Goal: Task Accomplishment & Management: Manage account settings

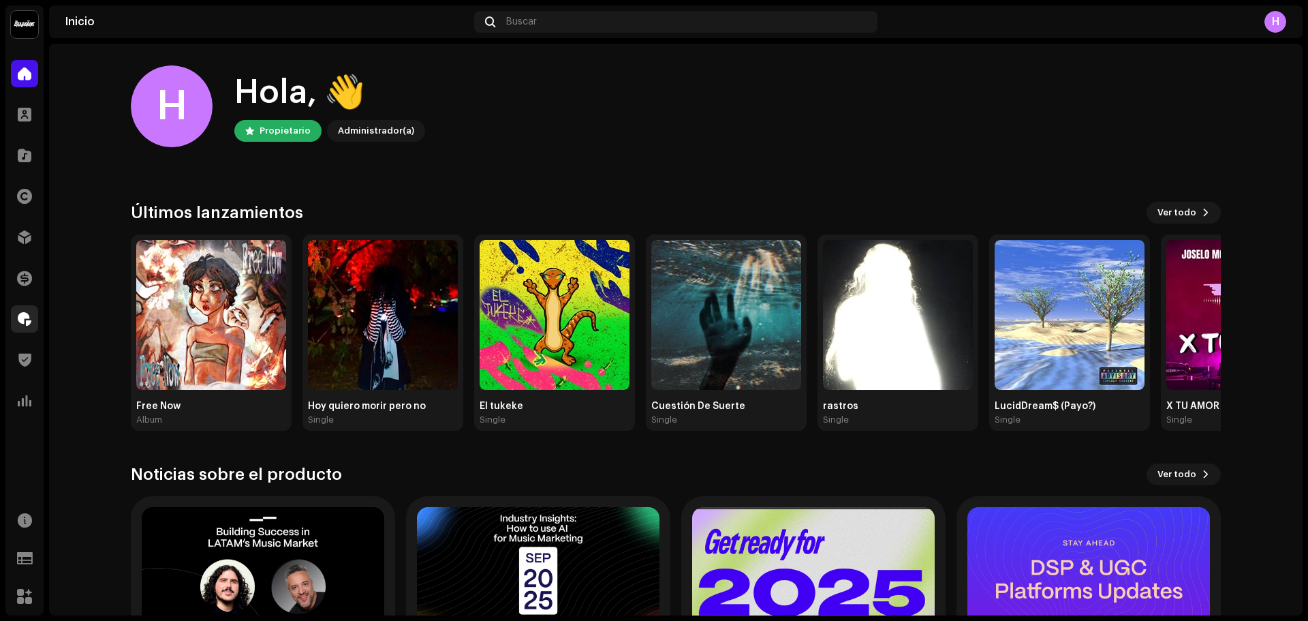
click at [28, 319] on span at bounding box center [25, 318] width 14 height 11
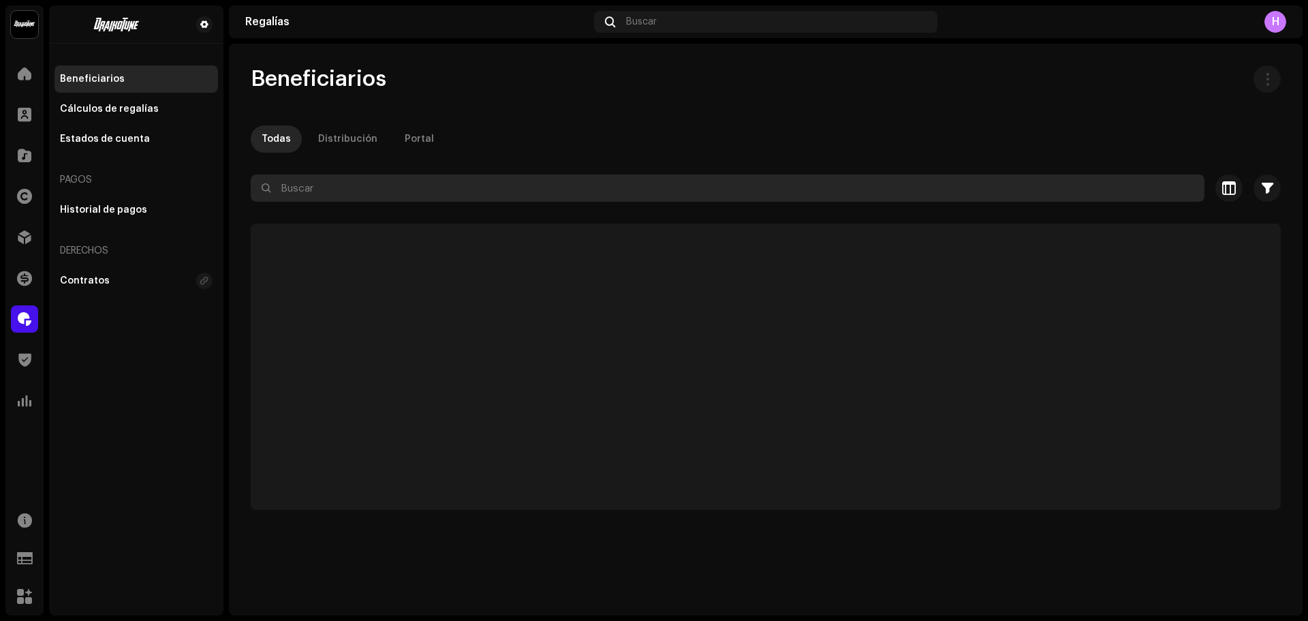
click at [300, 185] on input "text" at bounding box center [728, 187] width 954 height 27
paste input "[EMAIL_ADDRESS][DOMAIN_NAME]"
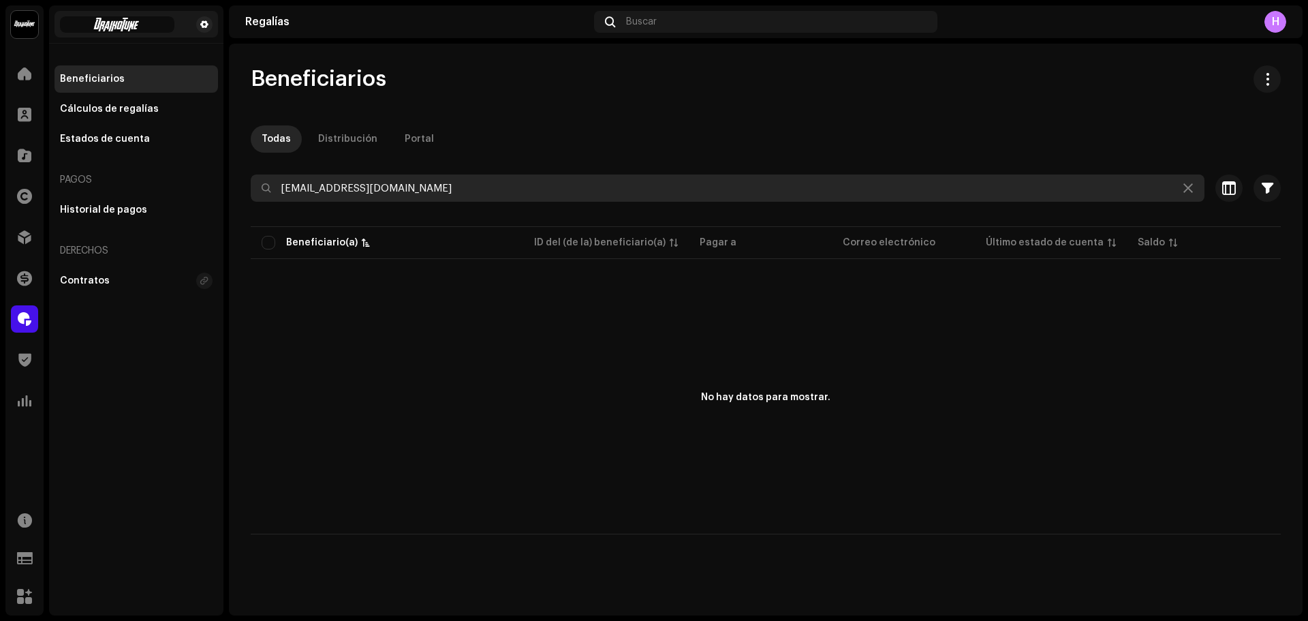
type input "[EMAIL_ADDRESS][DOMAIN_NAME]"
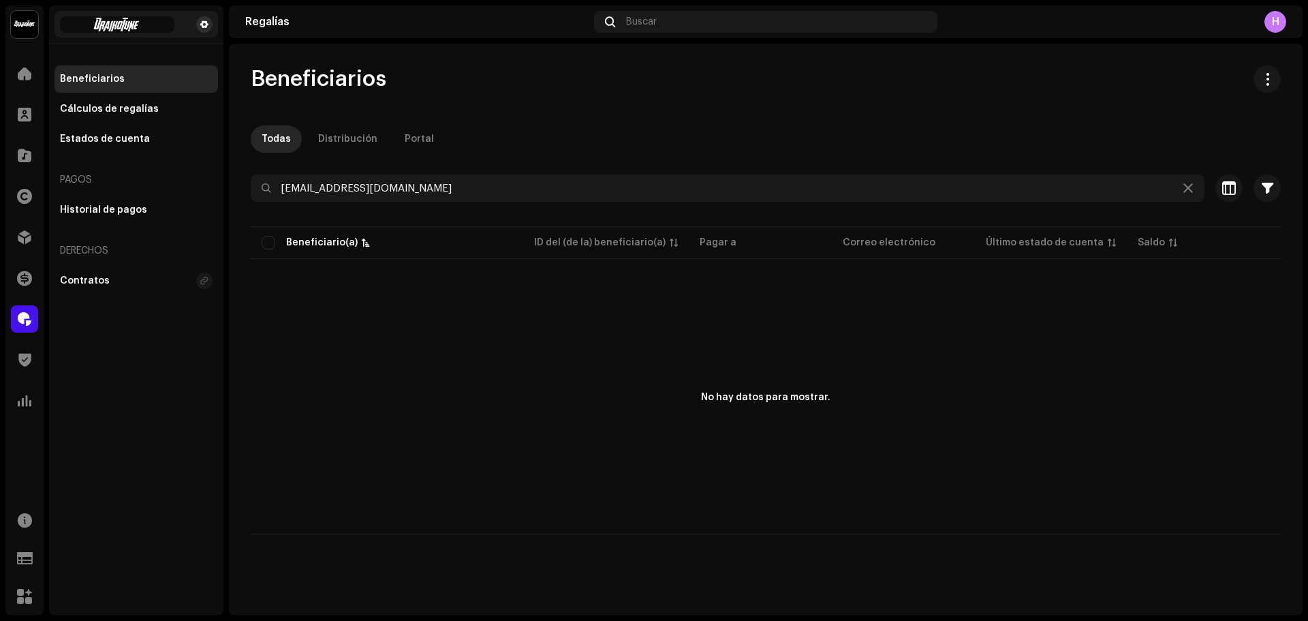
click at [206, 21] on span at bounding box center [204, 24] width 8 height 11
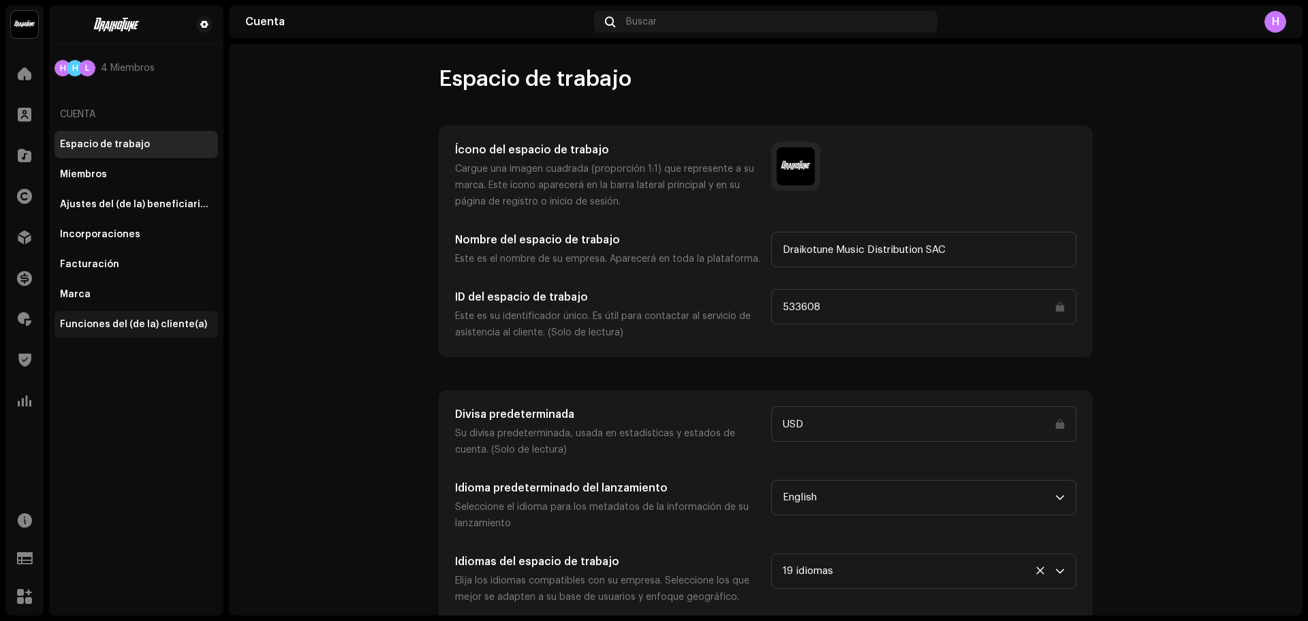
click at [153, 320] on div "Funciones del (de la) cliente(a)" at bounding box center [133, 324] width 147 height 11
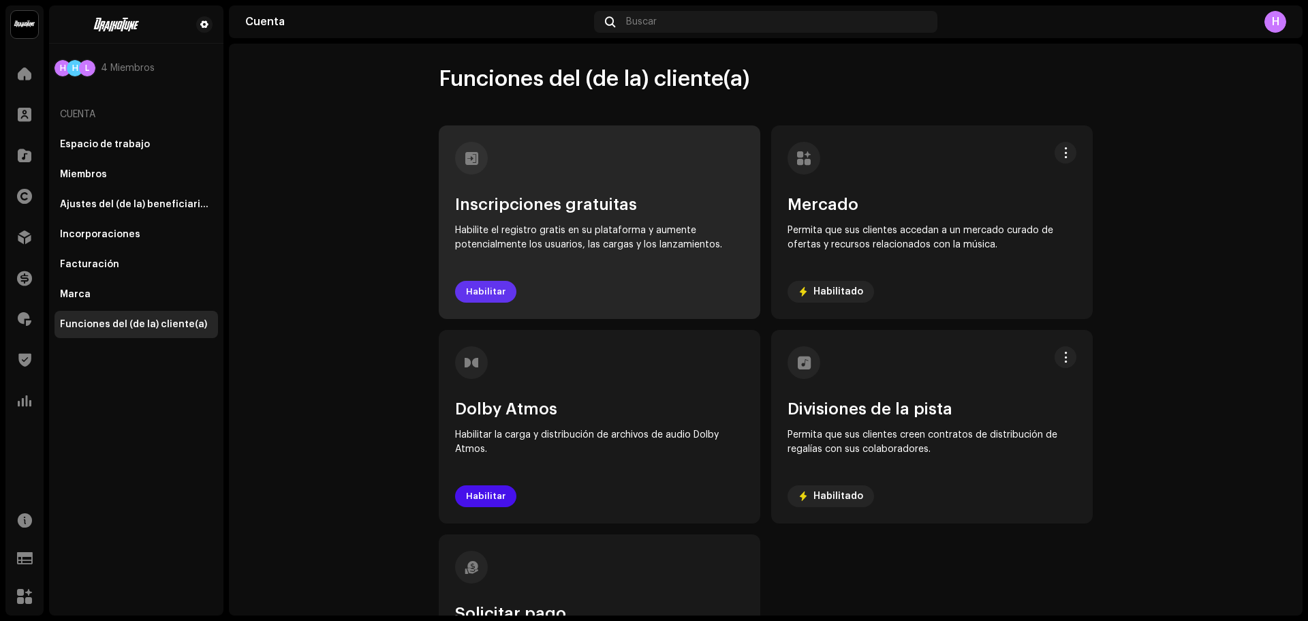
click at [481, 292] on span "Habilitar" at bounding box center [486, 291] width 40 height 27
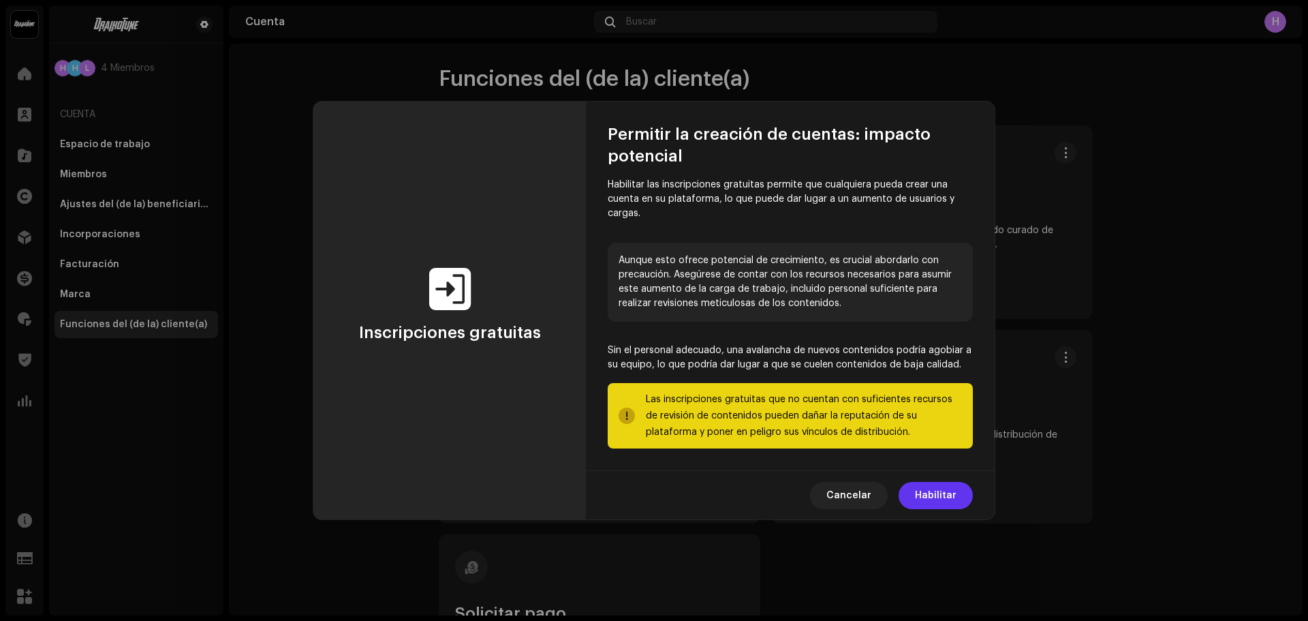
click at [935, 493] on span "Habilitar" at bounding box center [936, 495] width 42 height 27
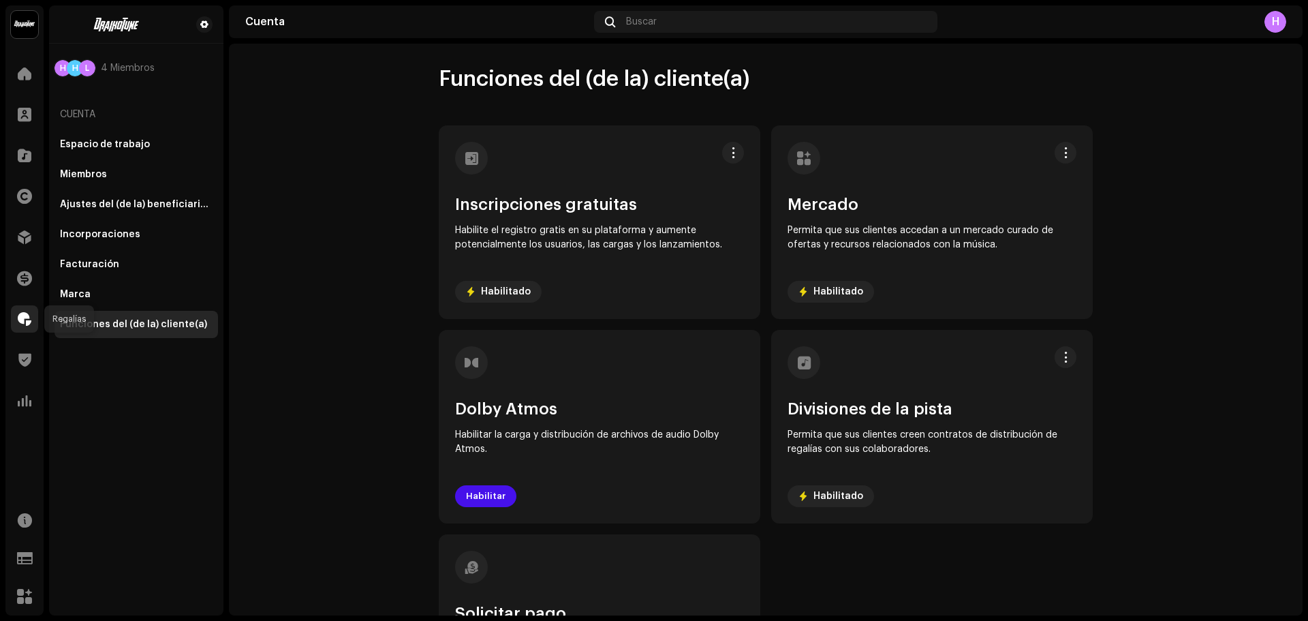
click at [19, 311] on div at bounding box center [24, 318] width 27 height 27
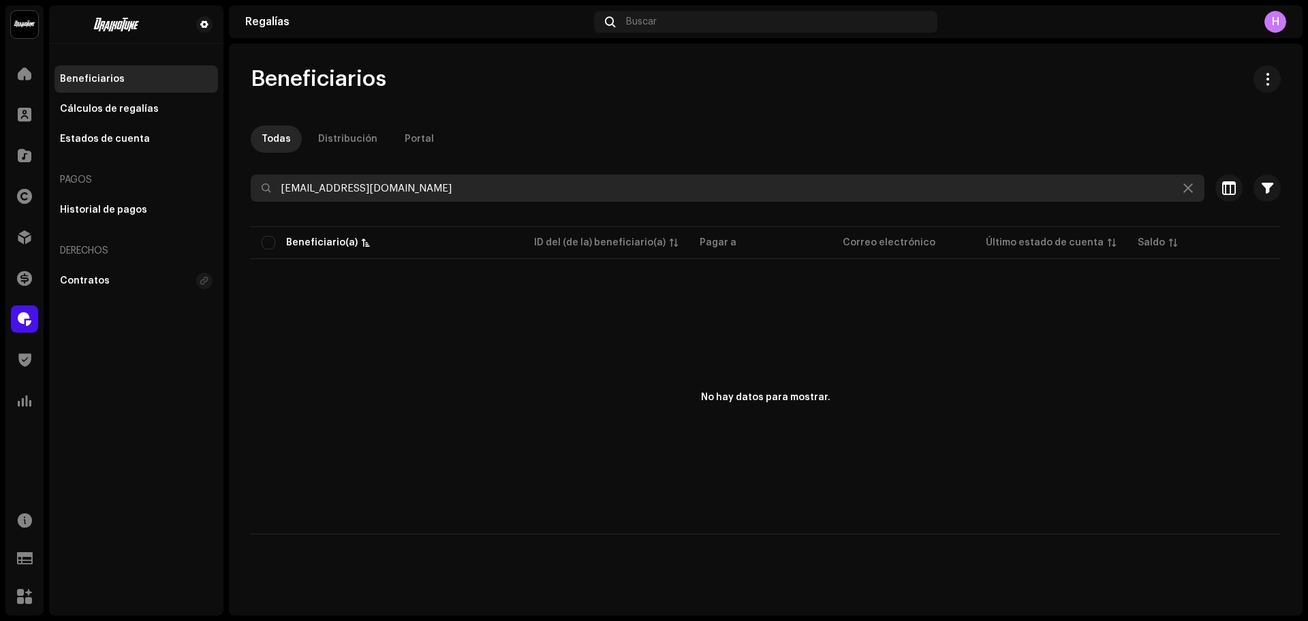
click at [281, 190] on input "[EMAIL_ADDRESS][DOMAIN_NAME]" at bounding box center [728, 187] width 954 height 27
